Goal: Find specific page/section: Find specific page/section

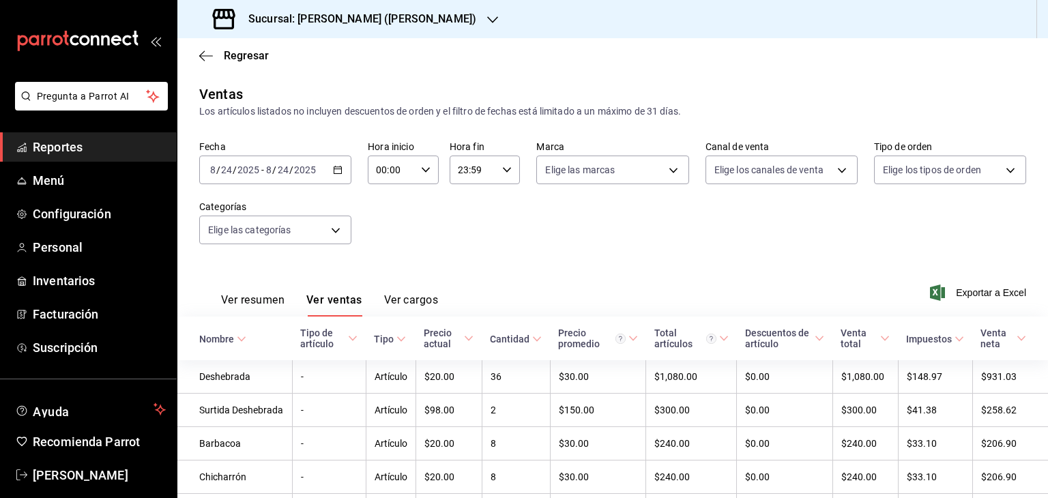
click at [51, 138] on span "Reportes" at bounding box center [99, 147] width 133 height 18
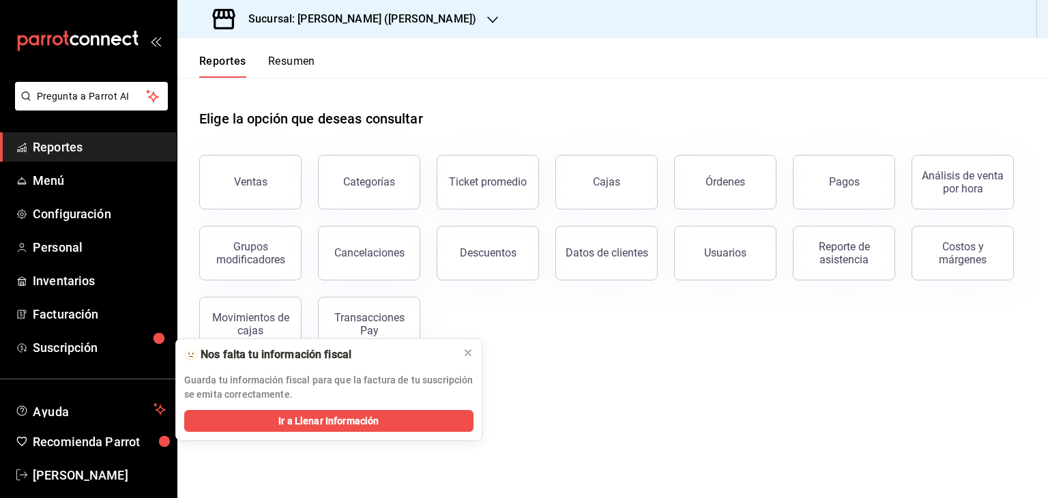
click at [291, 63] on button "Resumen" at bounding box center [291, 66] width 47 height 23
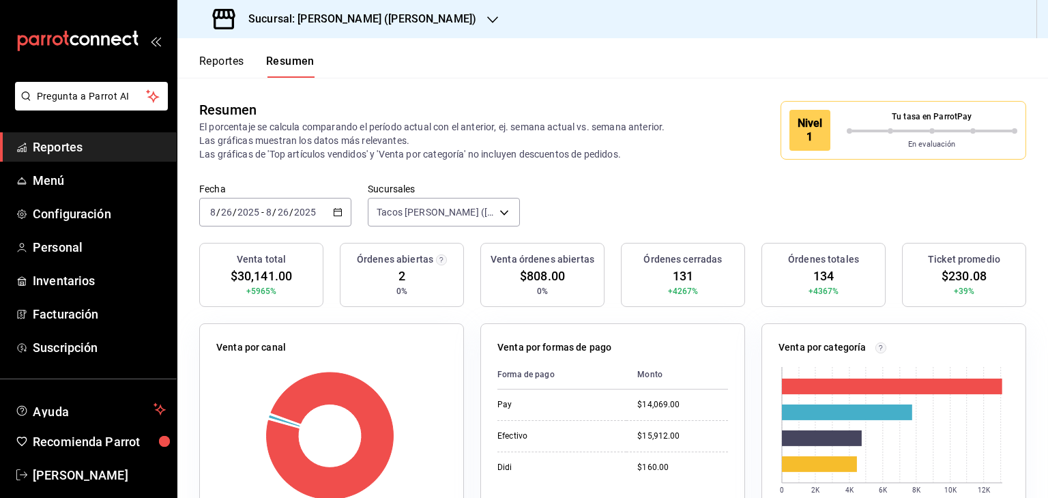
click at [487, 20] on icon "button" at bounding box center [492, 19] width 11 height 11
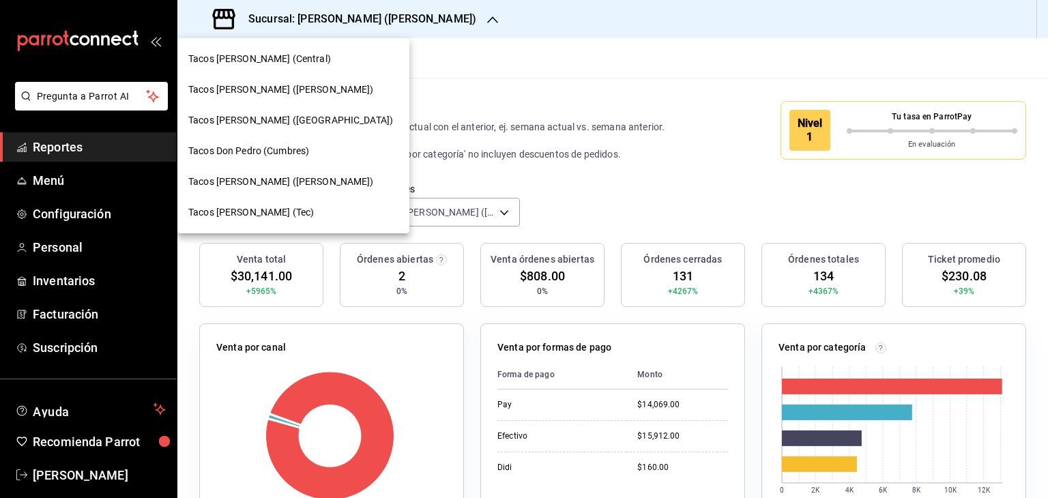
click at [309, 90] on span "Tacos [PERSON_NAME] ([PERSON_NAME])" at bounding box center [281, 90] width 186 height 14
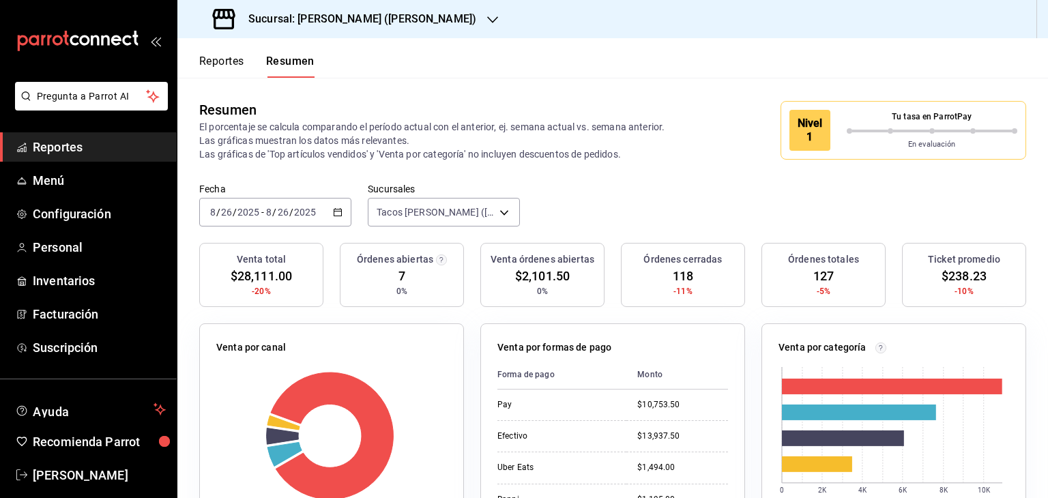
click at [74, 151] on span "Reportes" at bounding box center [99, 147] width 133 height 18
